Goal: Information Seeking & Learning: Learn about a topic

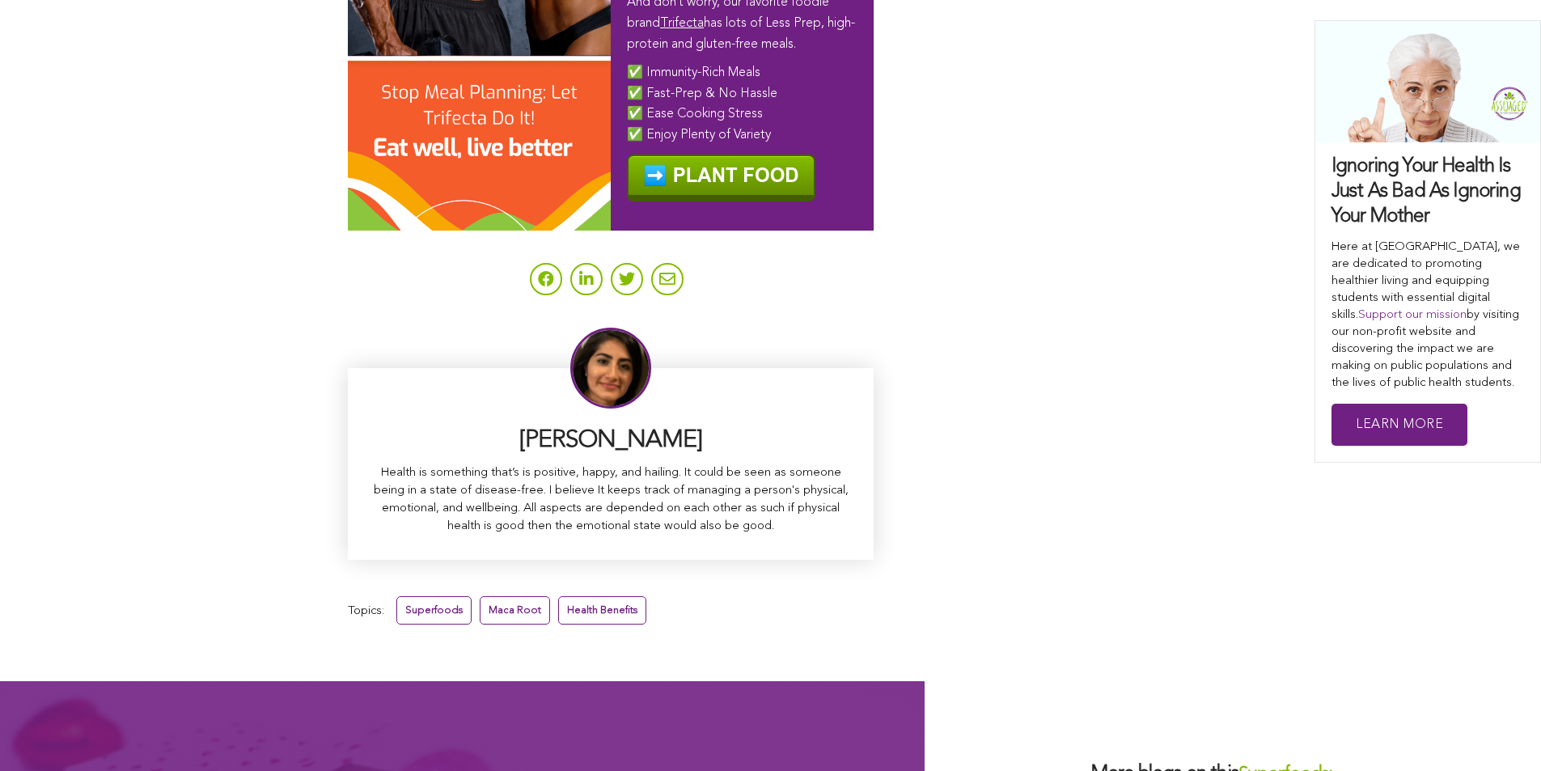
scroll to position [10237, 0]
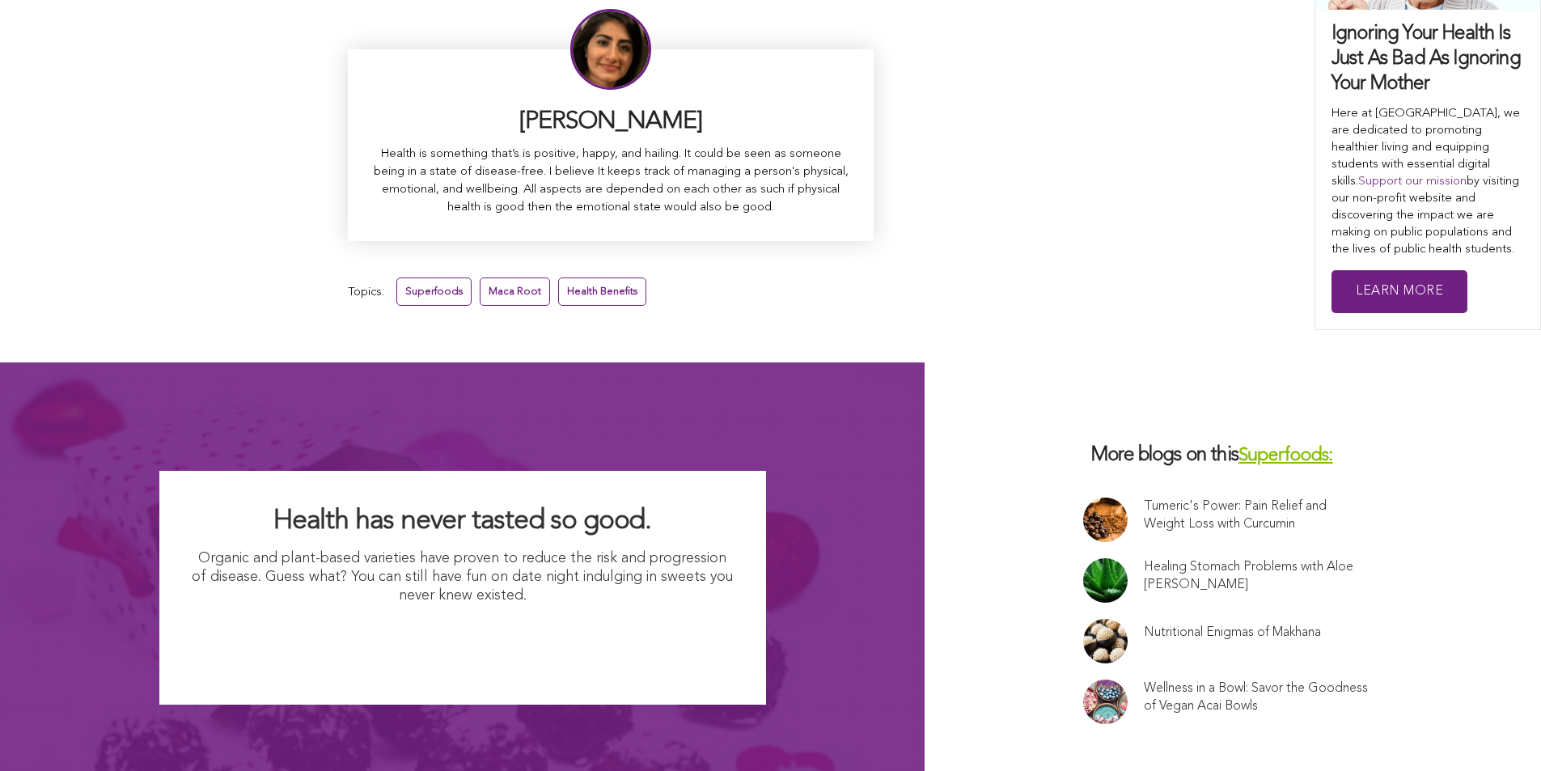
click at [1144, 497] on link "Tumeric's Power: Pain Relief and Weight Loss with Curcumin" at bounding box center [1256, 515] width 225 height 36
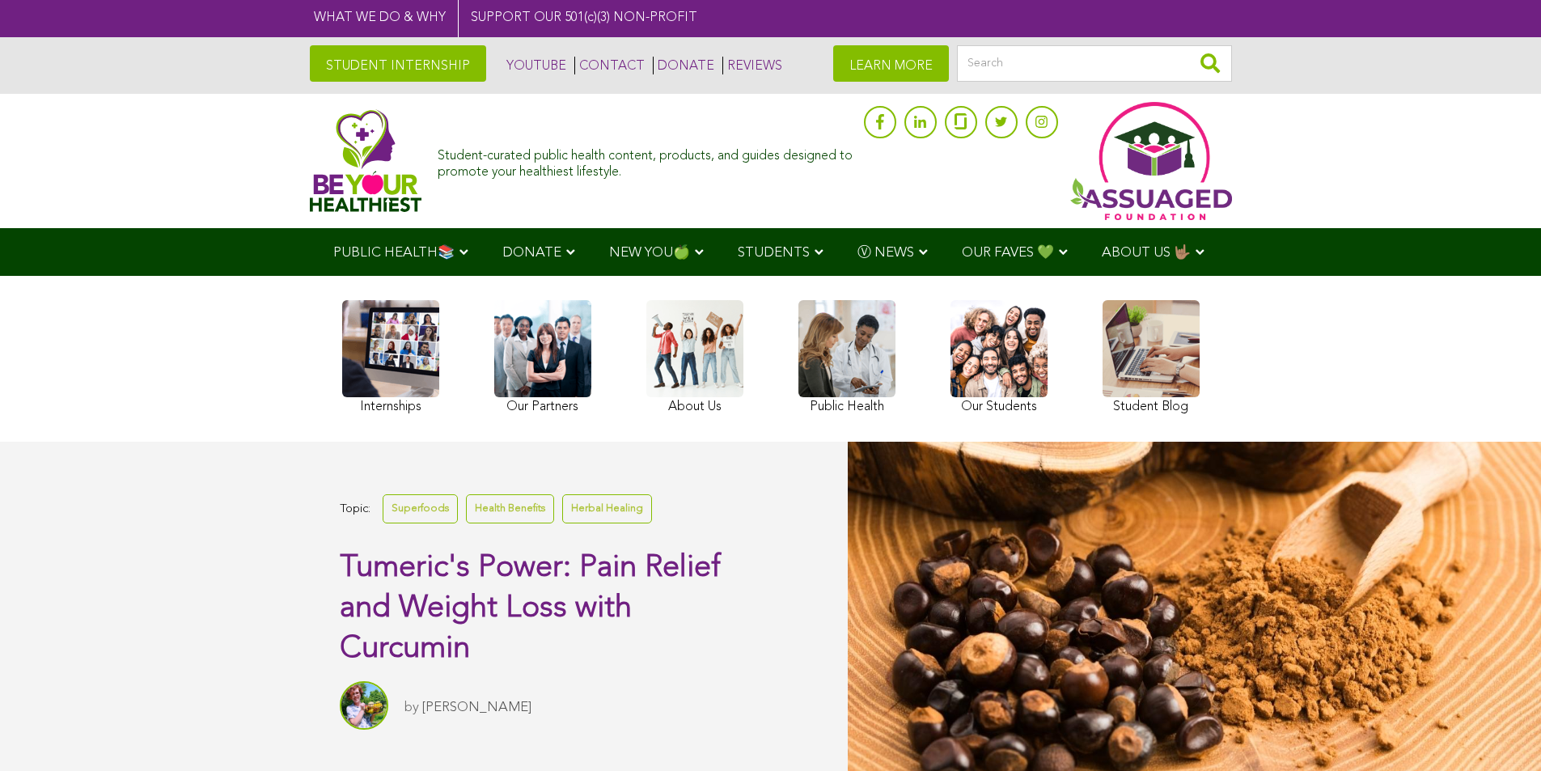
click at [857, 257] on span "Ⓥ NEWS" at bounding box center [885, 253] width 57 height 14
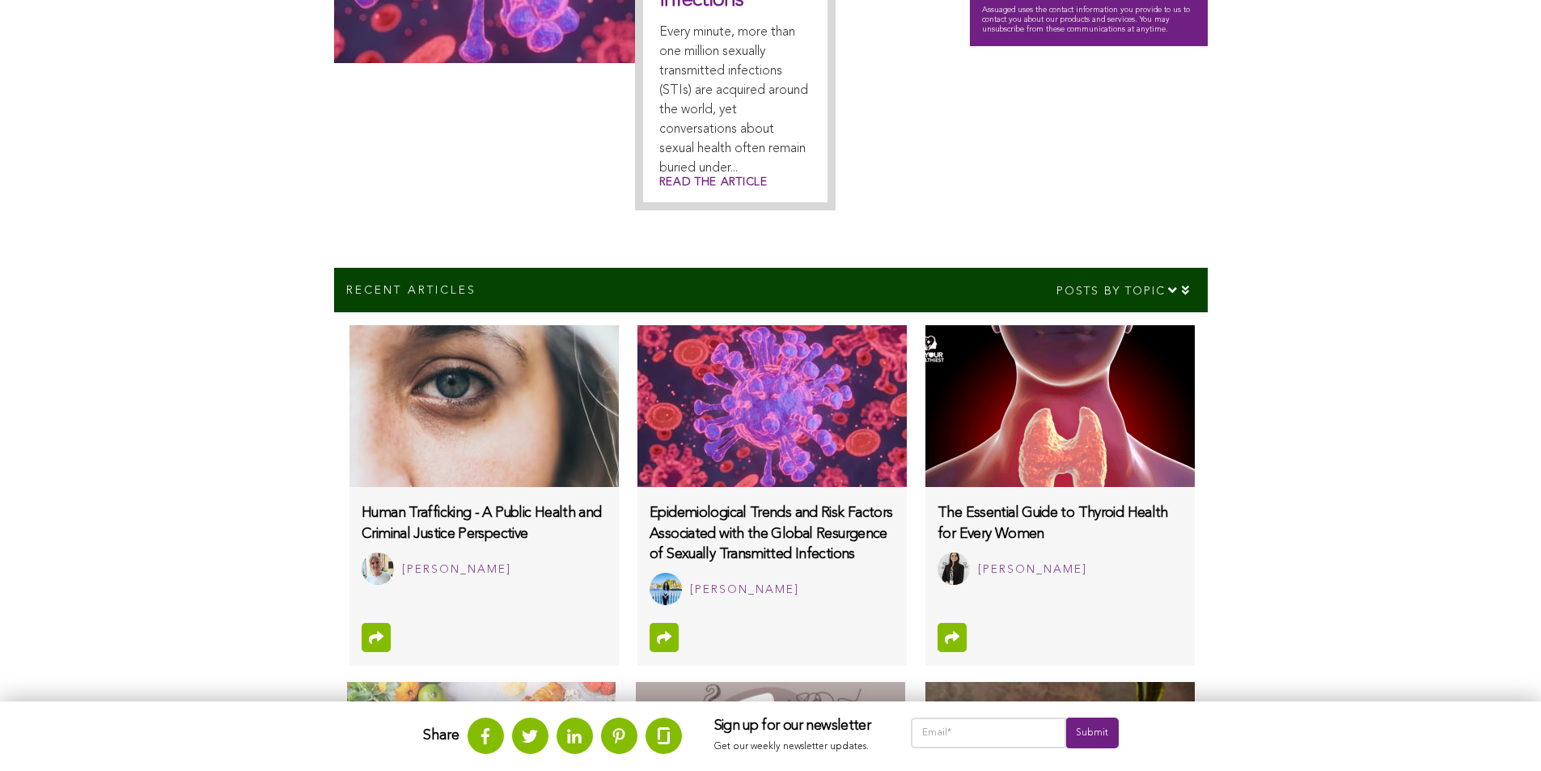
scroll to position [753, 0]
